Goal: Communication & Community: Participate in discussion

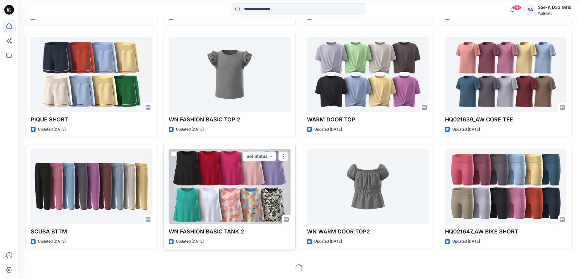
scroll to position [333, 0]
click at [217, 182] on div at bounding box center [230, 186] width 122 height 75
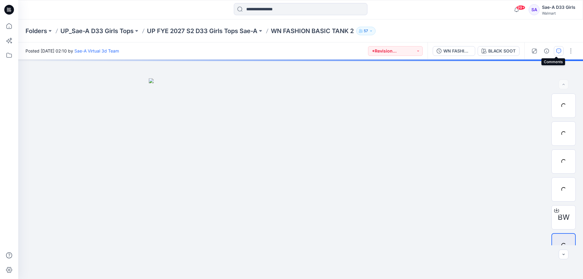
click at [386, 52] on icon "button" at bounding box center [559, 51] width 5 height 5
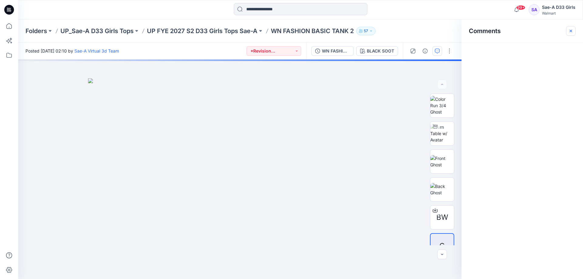
click at [386, 31] on icon "button" at bounding box center [571, 31] width 5 height 5
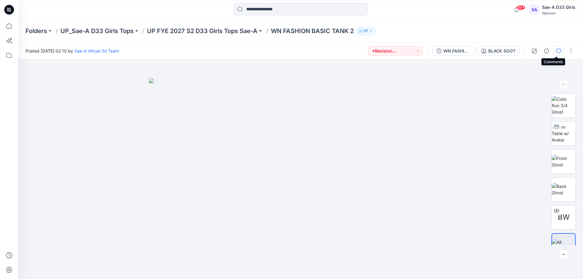
click at [386, 49] on icon "button" at bounding box center [559, 51] width 5 height 5
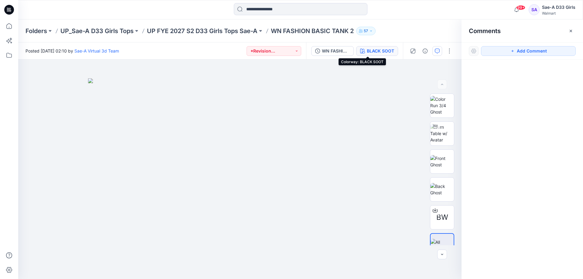
click at [369, 51] on div "BLACK SOOT" at bounding box center [380, 51] width 27 height 7
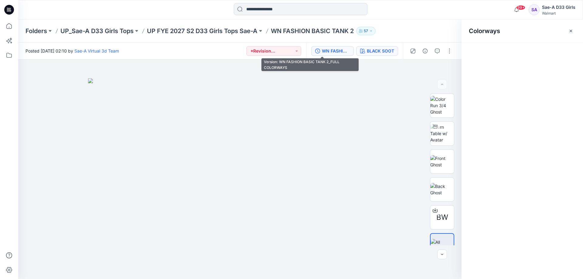
click at [327, 55] on button "WN FASHION BASIC TANK 2_FULL COLORWAYS" at bounding box center [332, 51] width 43 height 10
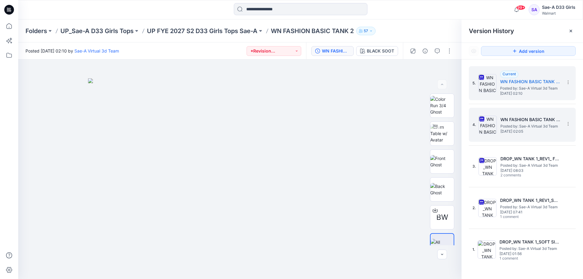
click at [386, 129] on span "Posted by: Sae-A Virtual 3d Team" at bounding box center [531, 126] width 61 height 6
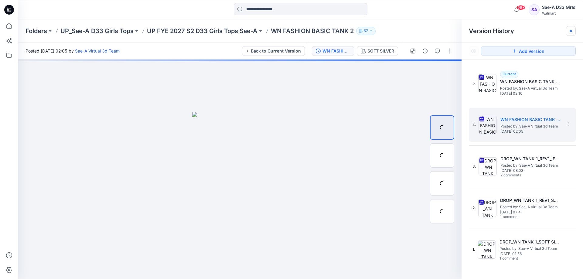
click at [386, 32] on icon at bounding box center [571, 31] width 2 height 2
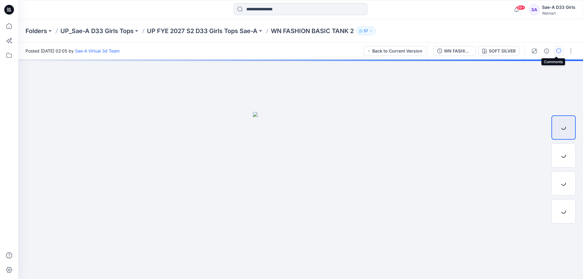
click at [386, 51] on icon "button" at bounding box center [559, 51] width 5 height 5
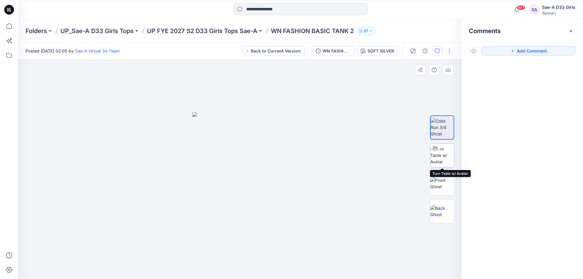
click at [386, 151] on img at bounding box center [442, 155] width 24 height 19
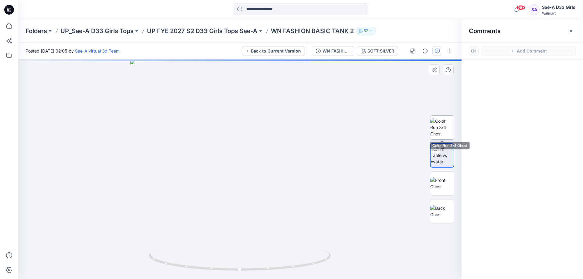
click at [386, 128] on img at bounding box center [442, 127] width 24 height 19
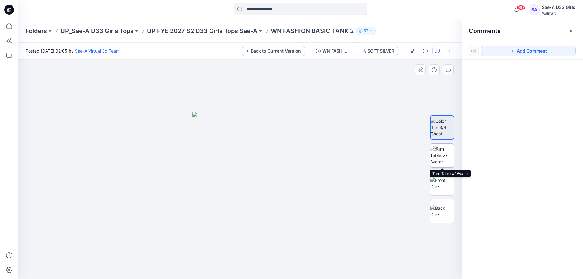
click at [386, 159] on img at bounding box center [442, 155] width 24 height 19
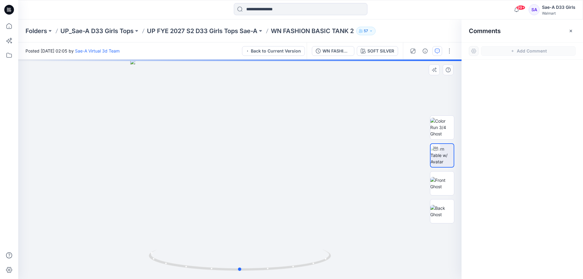
click at [266, 159] on div at bounding box center [240, 170] width 444 height 220
click at [249, 167] on div at bounding box center [240, 170] width 444 height 220
click at [242, 168] on div at bounding box center [240, 170] width 444 height 220
click at [242, 166] on div at bounding box center [240, 170] width 444 height 220
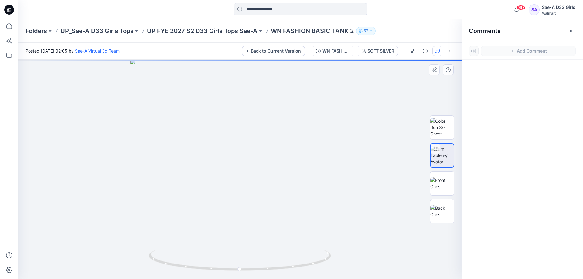
click at [242, 166] on div at bounding box center [240, 170] width 444 height 220
click at [386, 124] on img at bounding box center [442, 127] width 24 height 19
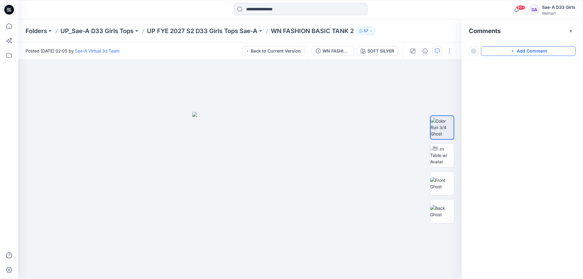
click at [386, 50] on button "Add Comment" at bounding box center [528, 51] width 95 height 10
click at [386, 49] on button "Click on the style to leave a comment" at bounding box center [528, 51] width 95 height 10
click at [249, 162] on div "1" at bounding box center [240, 170] width 444 height 220
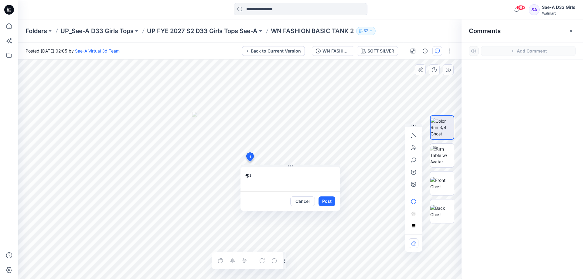
type textarea "*"
click at [294, 191] on button "Cancel" at bounding box center [302, 202] width 25 height 10
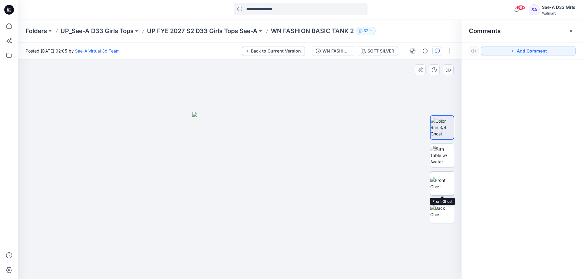
click at [386, 190] on img at bounding box center [442, 183] width 24 height 13
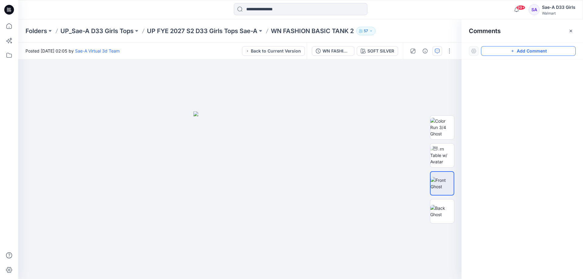
click at [386, 54] on button "Add Comment" at bounding box center [528, 51] width 95 height 10
click at [386, 53] on button "Click on the style to leave a comment" at bounding box center [528, 51] width 95 height 10
click at [249, 144] on div "1" at bounding box center [240, 170] width 444 height 220
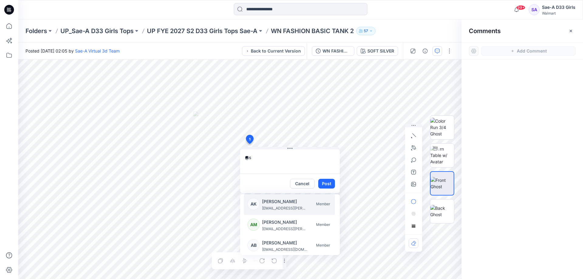
type textarea "*"
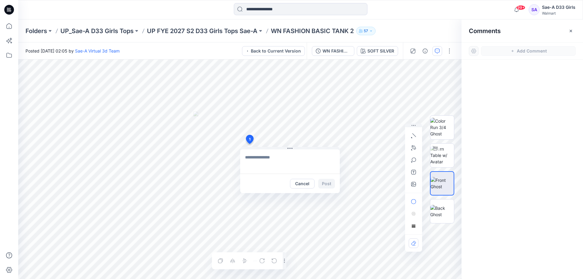
click at [286, 162] on textarea at bounding box center [290, 161] width 100 height 24
click at [282, 191] on p "[PERSON_NAME][EMAIL_ADDRESS][PERSON_NAME][DOMAIN_NAME]" at bounding box center [285, 208] width 46 height 6
click at [299, 191] on p "[PERSON_NAME][EMAIL_ADDRESS][DOMAIN_NAME]" at bounding box center [285, 208] width 46 height 6
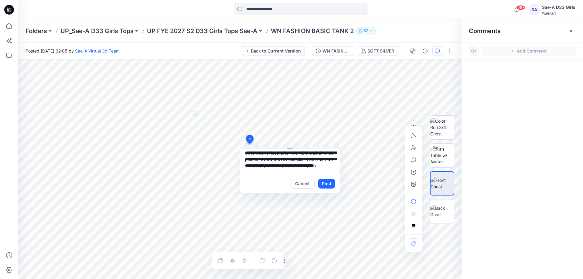
scroll to position [28, 0]
type textarea "**********"
click at [323, 182] on button "Post" at bounding box center [326, 184] width 17 height 10
